Goal: Information Seeking & Learning: Learn about a topic

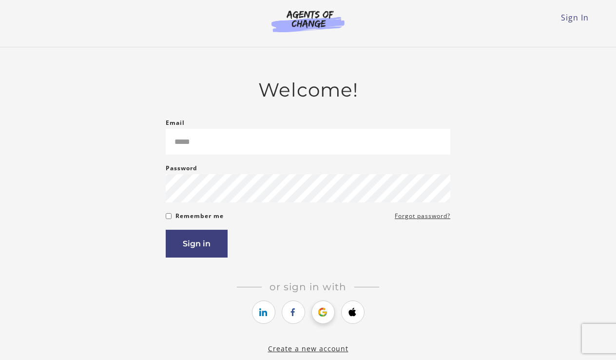
click at [326, 314] on link "https://courses.thinkific.com/users/auth/google?ss%5Breferral%5D=&ss%5Buser_ret…" at bounding box center [323, 311] width 23 height 23
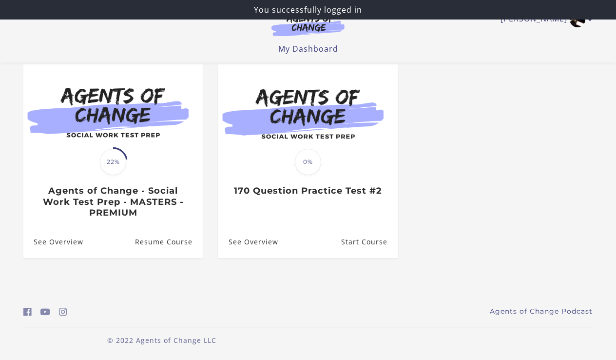
scroll to position [88, 0]
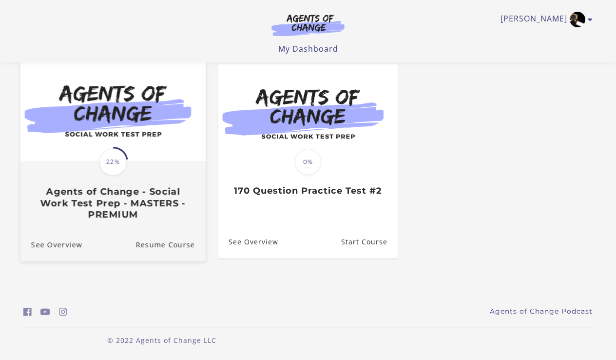
click at [153, 145] on img at bounding box center [112, 111] width 185 height 100
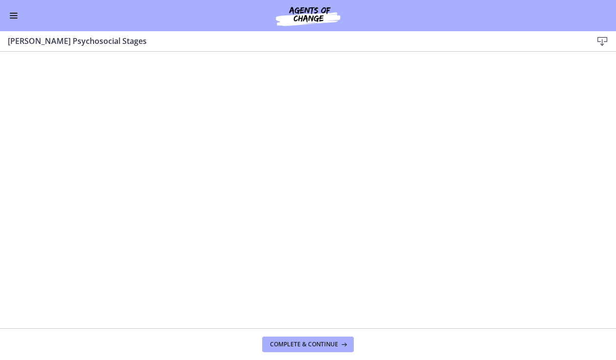
click at [15, 19] on button "Enable menu" at bounding box center [14, 16] width 12 height 12
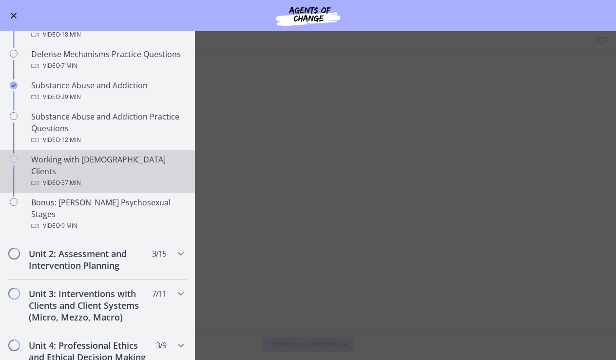
scroll to position [559, 0]
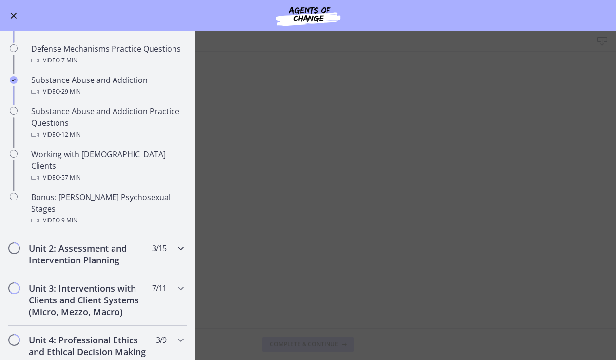
click at [181, 242] on icon "Chapters" at bounding box center [181, 248] width 12 height 12
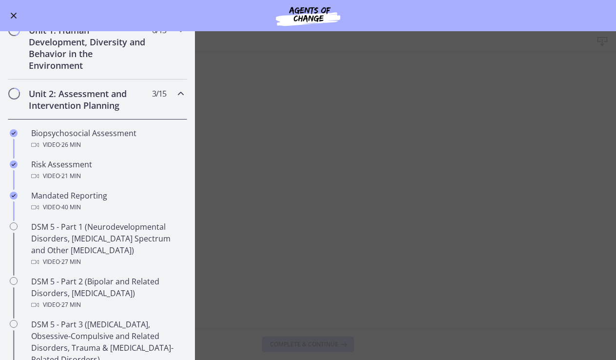
scroll to position [200, 0]
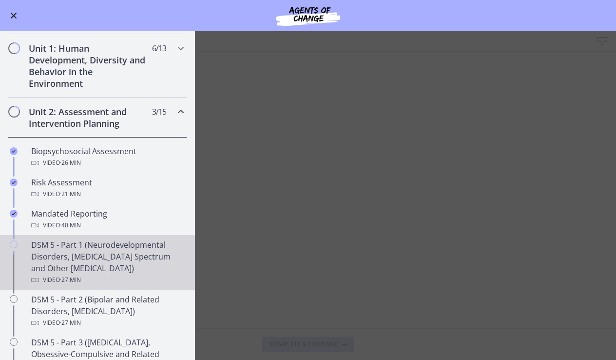
click at [94, 253] on div "DSM 5 - Part 1 (Neurodevelopmental Disorders, Schizophrenia Spectrum and Other …" at bounding box center [107, 262] width 152 height 47
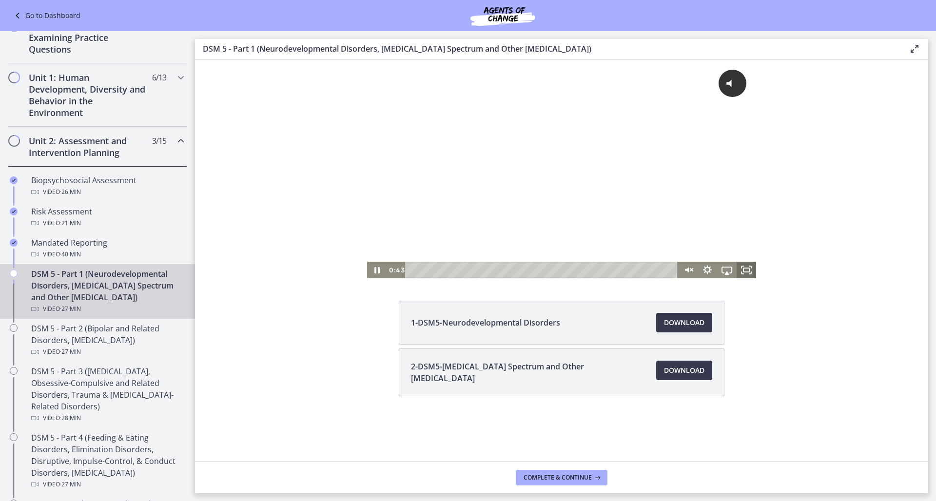
click at [616, 272] on icon "Fullscreen" at bounding box center [747, 270] width 20 height 17
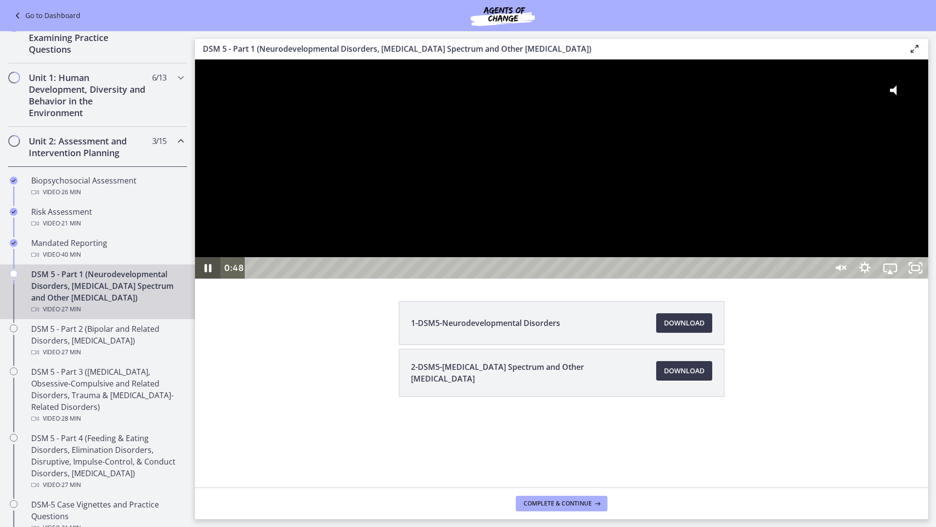
click at [203, 278] on icon "Pause" at bounding box center [207, 267] width 25 height 21
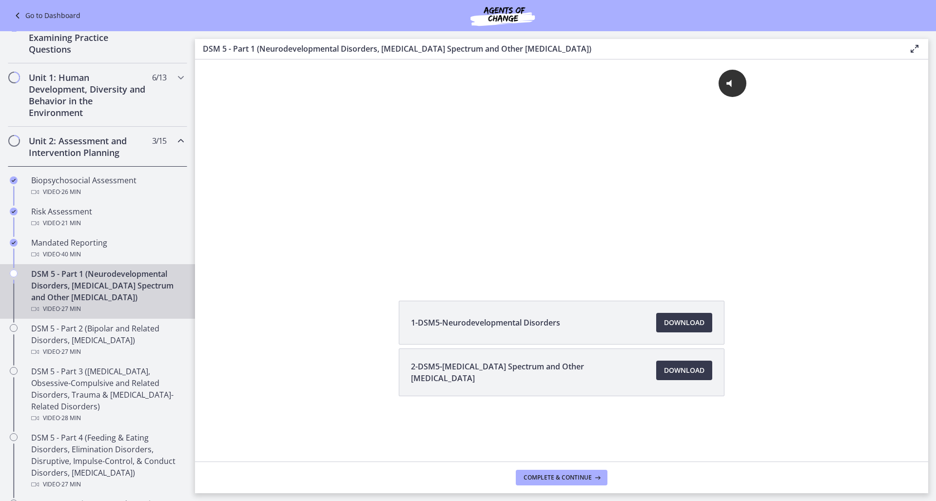
click at [616, 144] on div "Click for sound @keyframes VOLUME_SMALL_WAVE_FLASH { 0% { opacity: 0; } 33% { o…" at bounding box center [561, 160] width 389 height 202
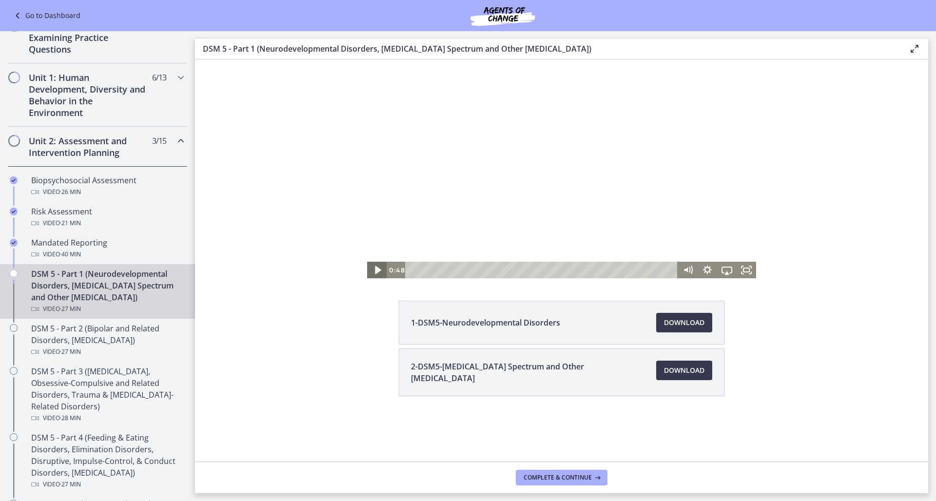
click at [384, 271] on icon "Play Video" at bounding box center [377, 270] width 23 height 20
click at [616, 271] on icon "Fullscreen" at bounding box center [747, 270] width 20 height 17
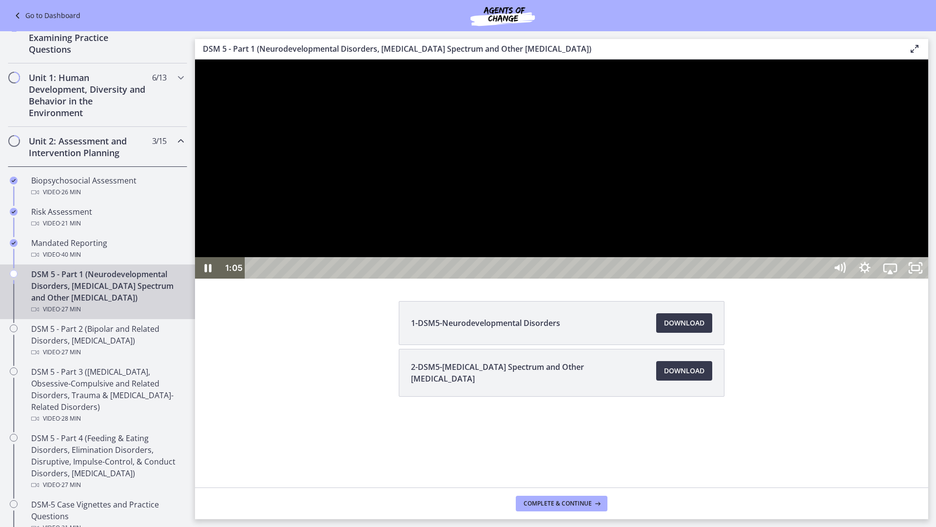
click at [616, 278] on div at bounding box center [561, 168] width 733 height 219
click at [255, 278] on div "0:00" at bounding box center [538, 267] width 566 height 21
click at [207, 273] on icon "Play Video" at bounding box center [209, 267] width 8 height 11
click at [552, 278] on div "10:36" at bounding box center [538, 267] width 566 height 21
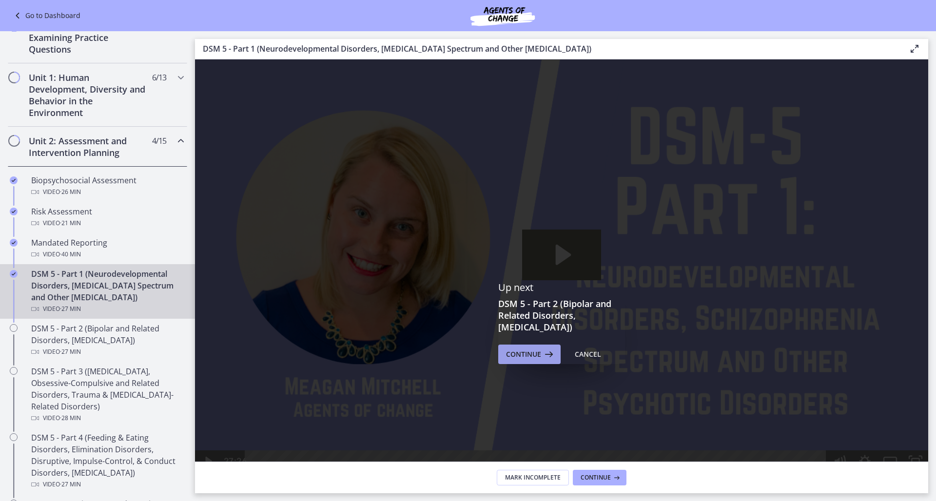
click at [507, 359] on span "Continue" at bounding box center [523, 355] width 35 height 12
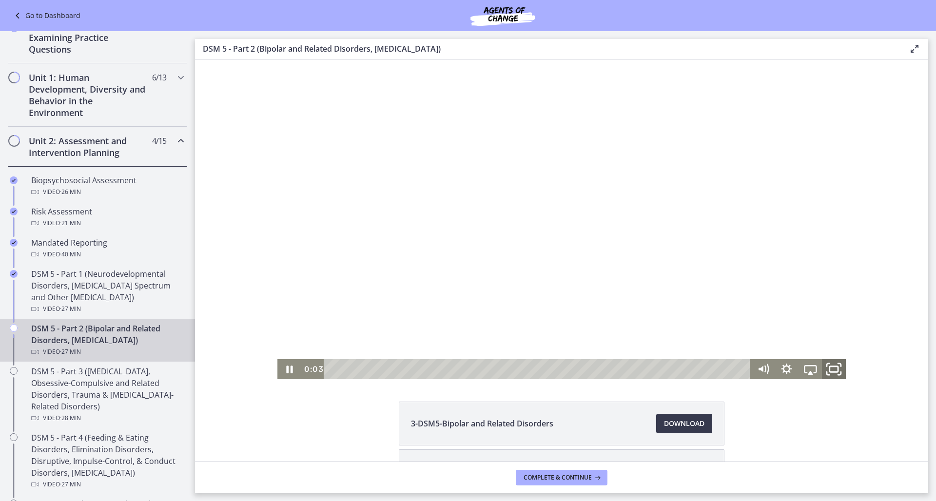
click at [616, 359] on icon "Fullscreen" at bounding box center [834, 369] width 28 height 24
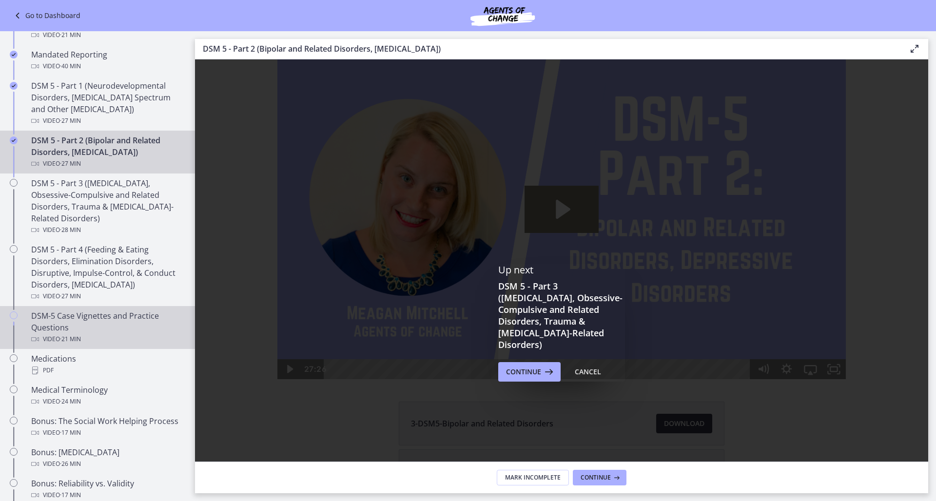
scroll to position [389, 0]
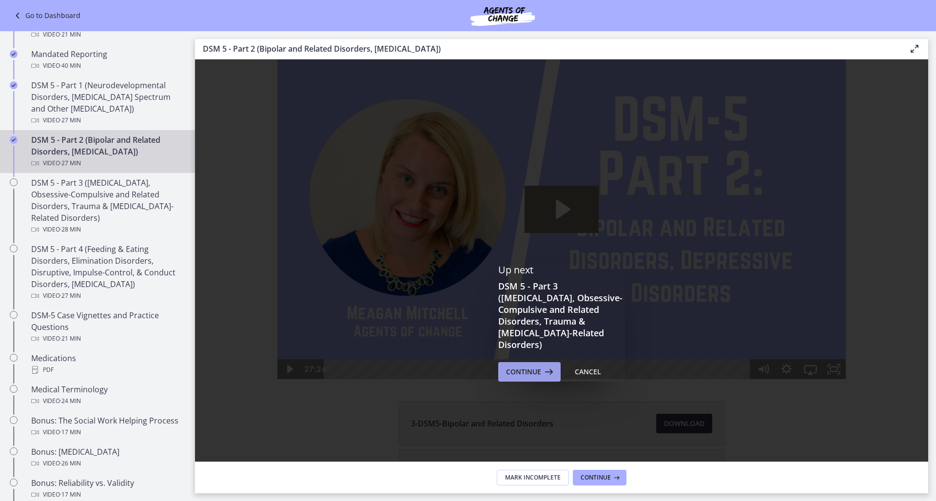
click at [521, 359] on span "Continue" at bounding box center [523, 372] width 35 height 12
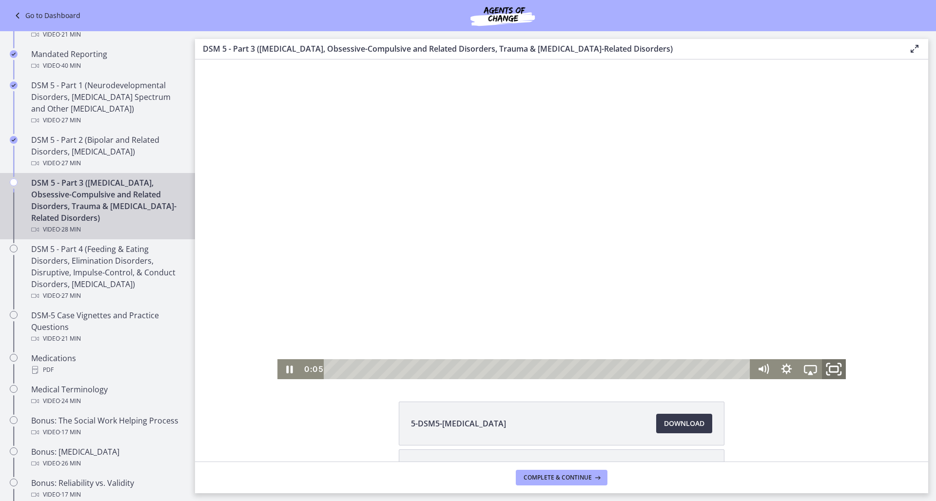
click at [616, 359] on icon "Fullscreen" at bounding box center [834, 369] width 28 height 24
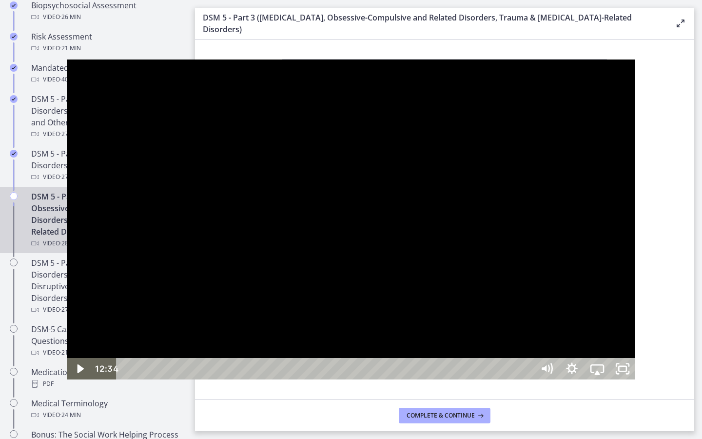
drag, startPoint x: 894, startPoint y: 0, endPoint x: 534, endPoint y: 77, distance: 368.9
click at [534, 77] on div at bounding box center [351, 219] width 569 height 320
click at [524, 89] on div at bounding box center [351, 219] width 569 height 320
